Goal: Task Accomplishment & Management: Use online tool/utility

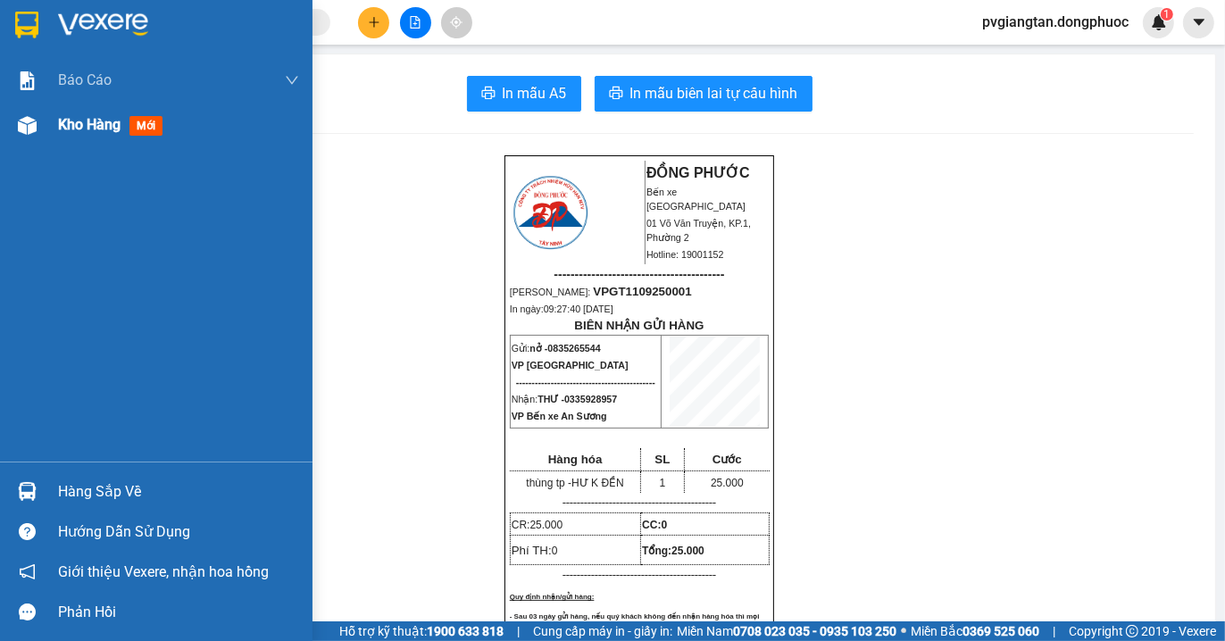
click at [77, 129] on span "Kho hàng" at bounding box center [89, 124] width 62 height 17
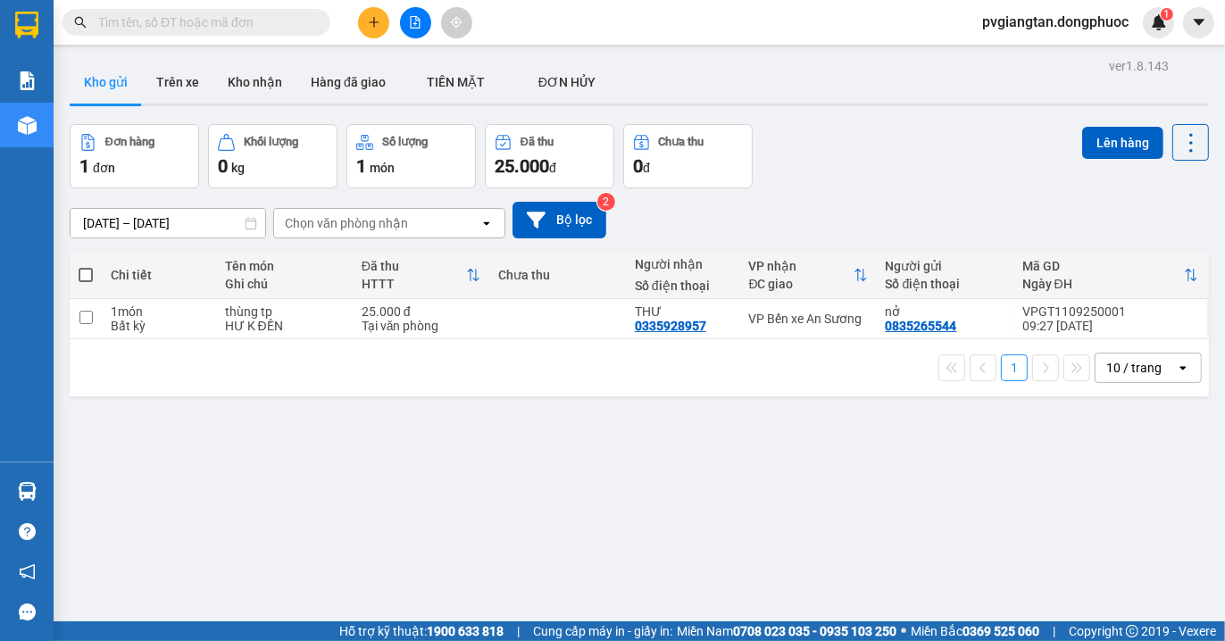
click at [84, 274] on span at bounding box center [86, 275] width 14 height 14
click at [86, 266] on input "checkbox" at bounding box center [86, 266] width 0 height 0
checkbox input "true"
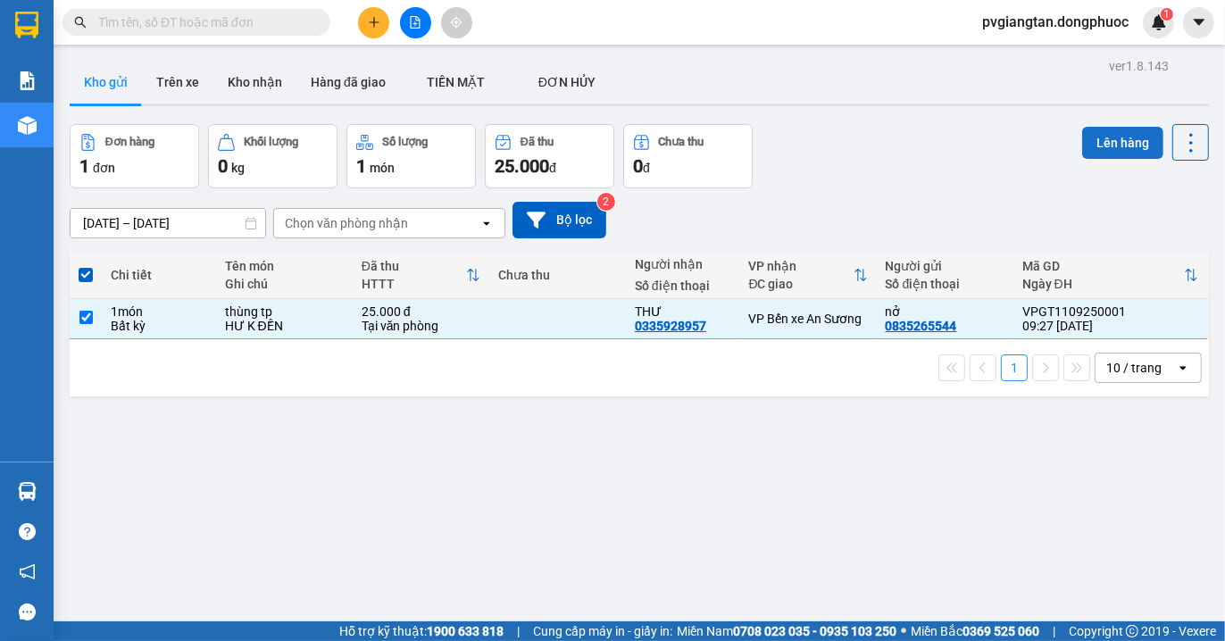
click at [1107, 146] on button "Lên hàng" at bounding box center [1122, 143] width 81 height 32
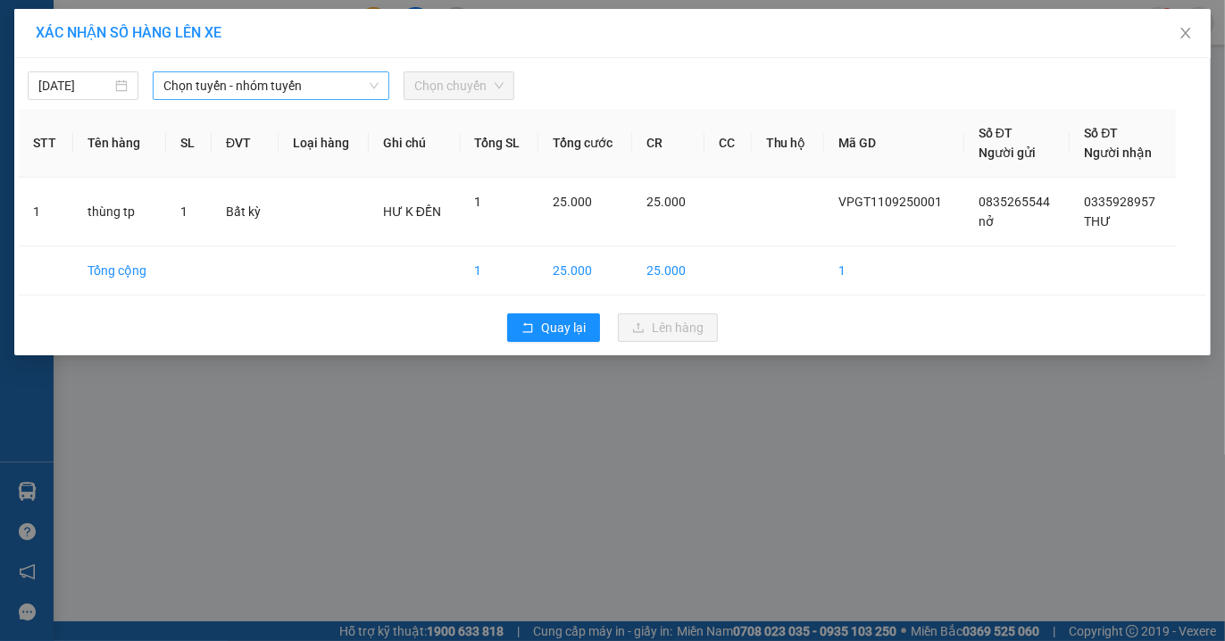
click at [263, 86] on span "Chọn tuyến - nhóm tuyến" at bounding box center [270, 85] width 215 height 27
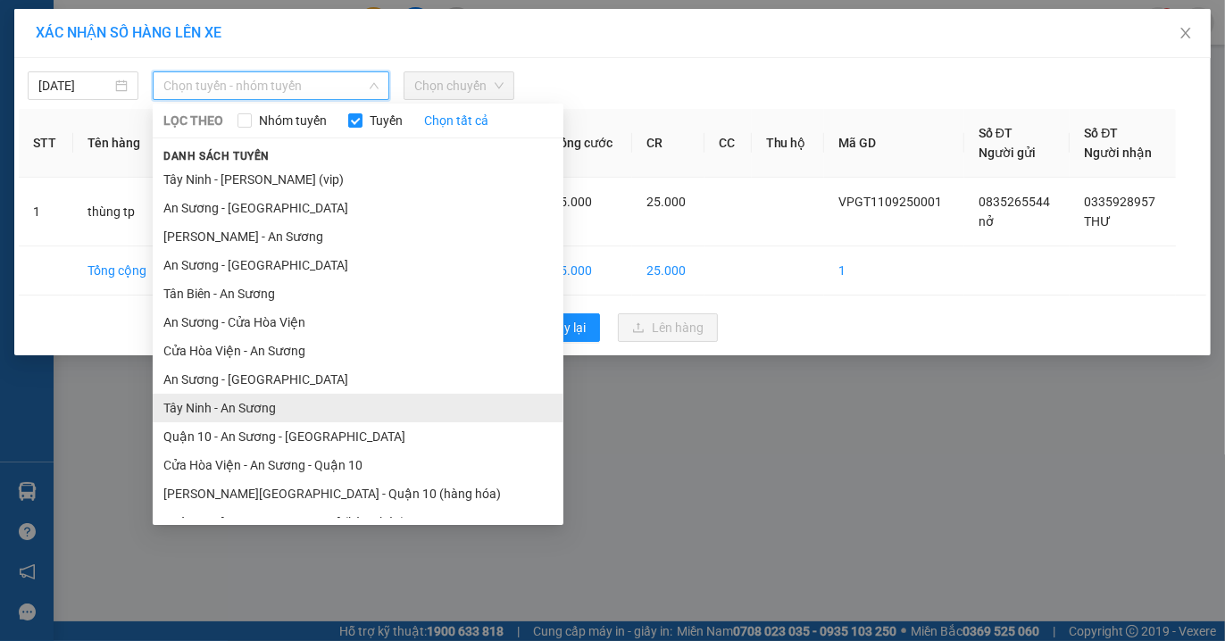
click at [266, 412] on li "Tây Ninh - An Sương" at bounding box center [358, 408] width 411 height 29
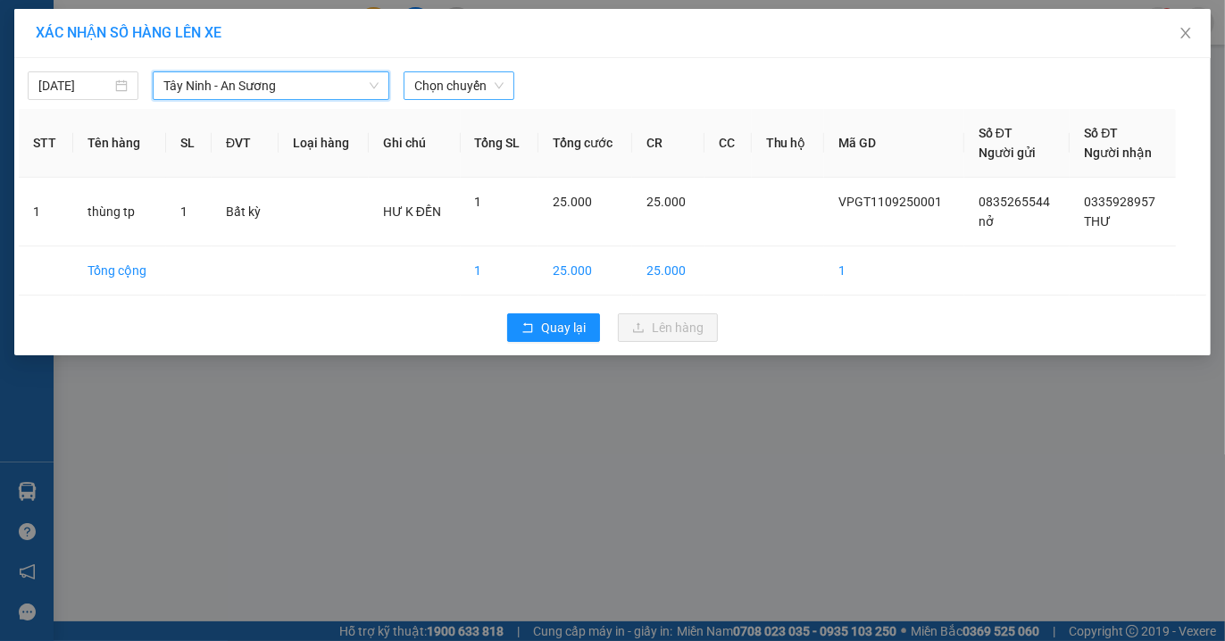
click at [470, 80] on span "Chọn chuyến" at bounding box center [458, 85] width 89 height 27
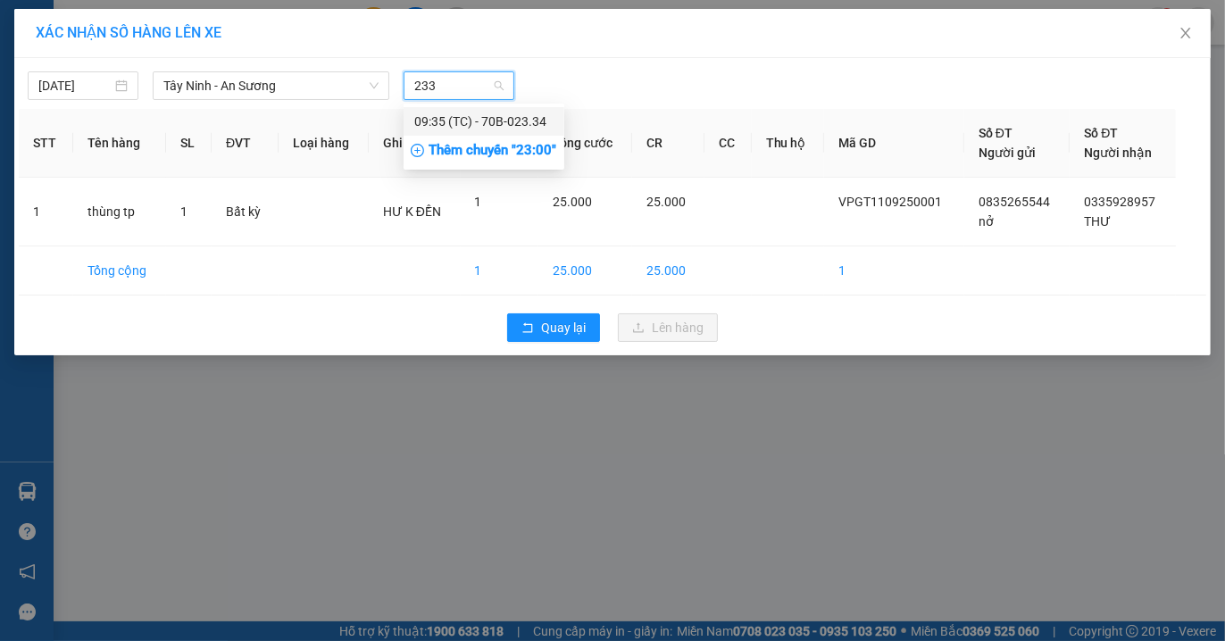
type input "2334"
click at [496, 120] on div "09:35 (TC) - 70B-023.34" at bounding box center [483, 122] width 139 height 20
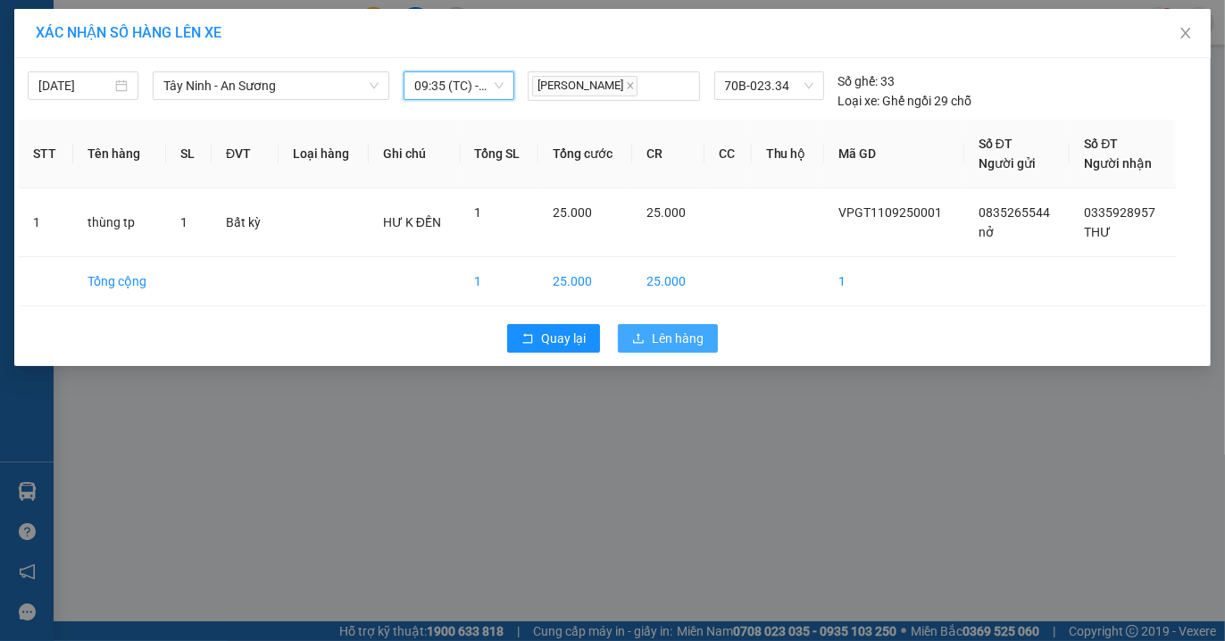
drag, startPoint x: 687, startPoint y: 334, endPoint x: 699, endPoint y: 326, distance: 14.1
click at [690, 333] on span "Lên hàng" at bounding box center [678, 339] width 52 height 20
